Goal: Task Accomplishment & Management: Manage account settings

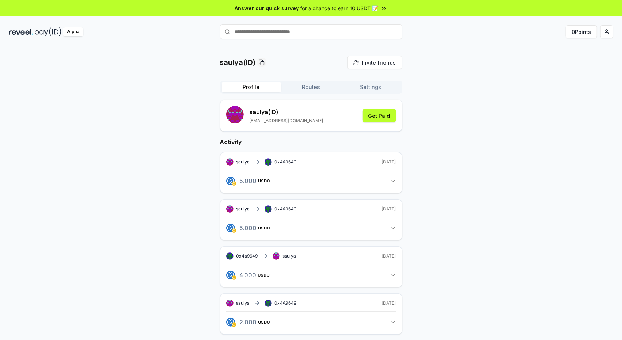
click at [598, 84] on div "saulya(ID) Invite friends Invite Profile Routes Settings saulya (ID) yyh2017120…" at bounding box center [311, 318] width 605 height 525
click at [15, 33] on img at bounding box center [21, 31] width 24 height 9
click at [283, 161] on span "0x4A9649" at bounding box center [286, 161] width 22 height 5
click at [390, 179] on icon "button" at bounding box center [393, 181] width 6 height 6
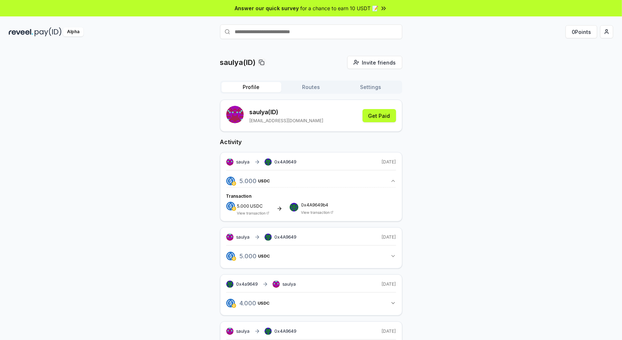
click at [326, 212] on link "View transaction" at bounding box center [315, 212] width 29 height 4
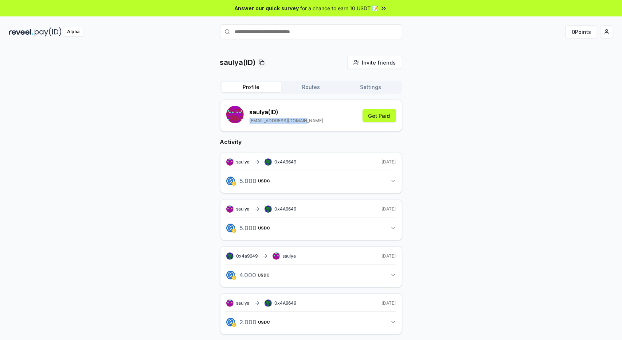
drag, startPoint x: 305, startPoint y: 122, endPoint x: 249, endPoint y: 124, distance: 56.2
click at [249, 124] on div "saulya (ID) yyh20171202a@gmail.com Get Paid" at bounding box center [311, 116] width 170 height 20
copy p "[EMAIL_ADDRESS][DOMAIN_NAME]"
